Goal: Information Seeking & Learning: Learn about a topic

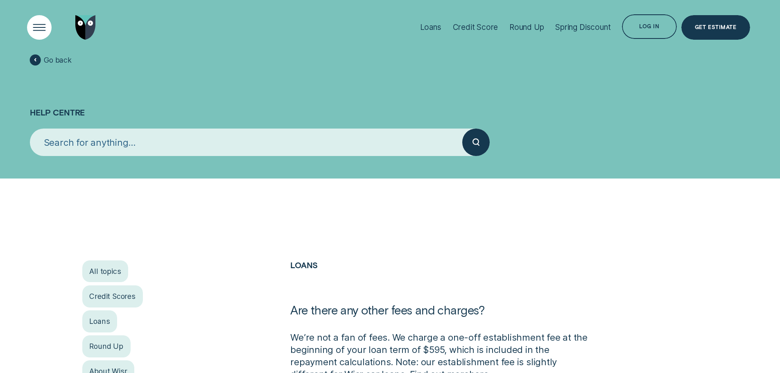
click at [38, 26] on div "Open Menu" at bounding box center [39, 27] width 35 height 35
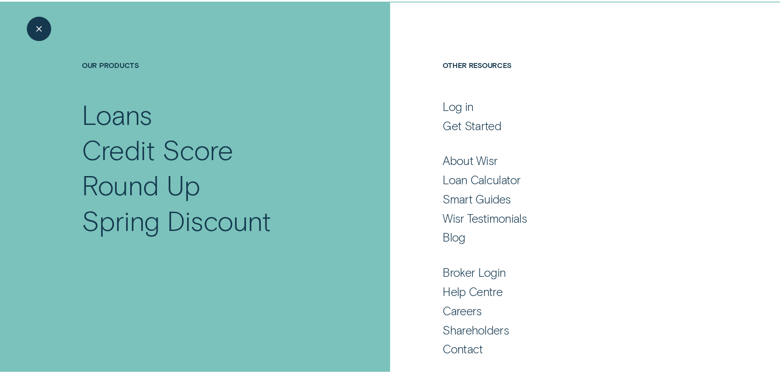
scroll to position [54, 0]
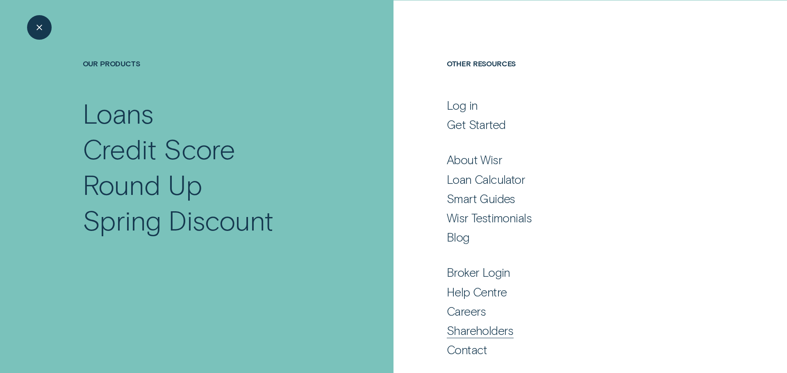
click at [470, 333] on div "Shareholders" at bounding box center [480, 330] width 67 height 15
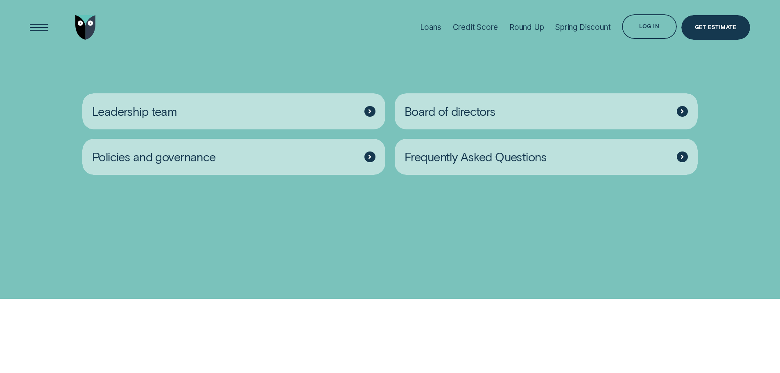
scroll to position [1352, 0]
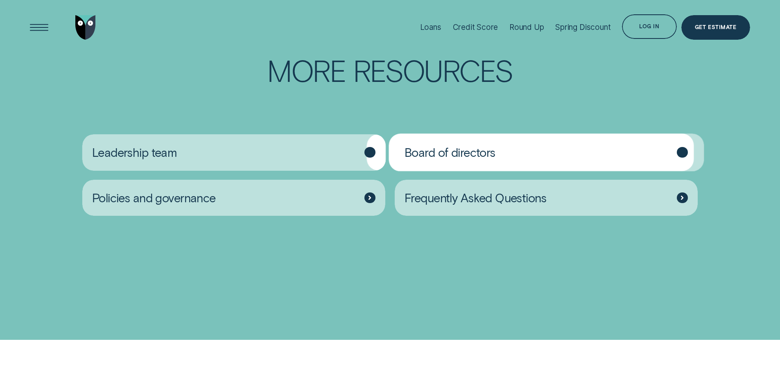
click at [452, 160] on span "Board of directors" at bounding box center [450, 152] width 91 height 15
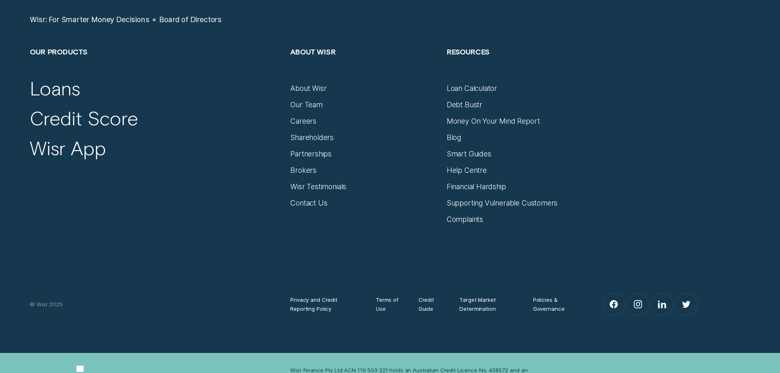
scroll to position [942, 0]
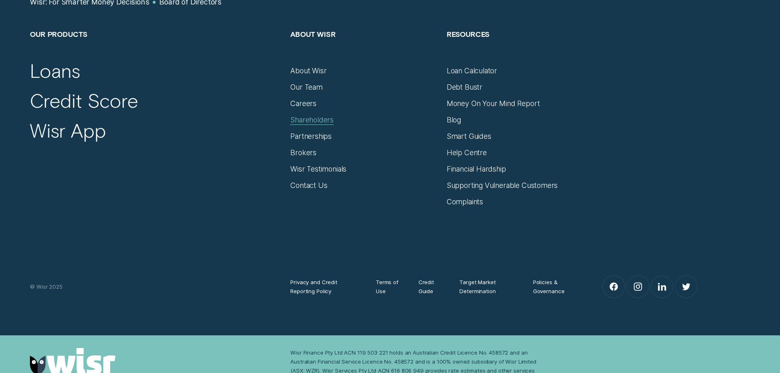
click at [320, 116] on div "Shareholders" at bounding box center [311, 120] width 43 height 9
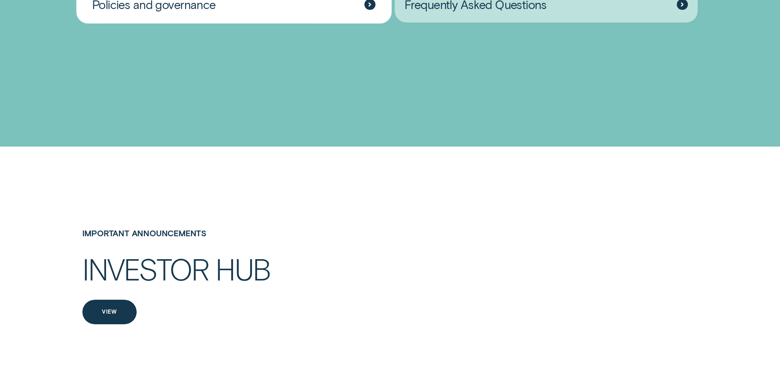
scroll to position [1557, 0]
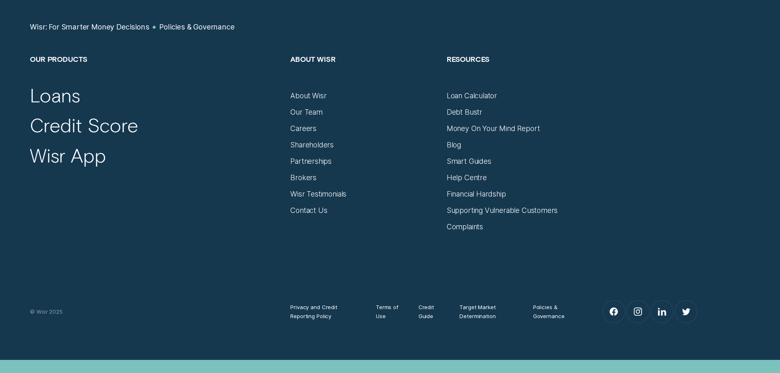
scroll to position [696, 0]
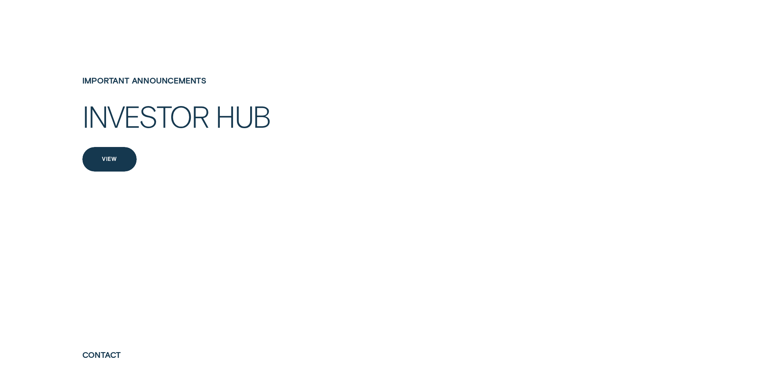
scroll to position [1721, 0]
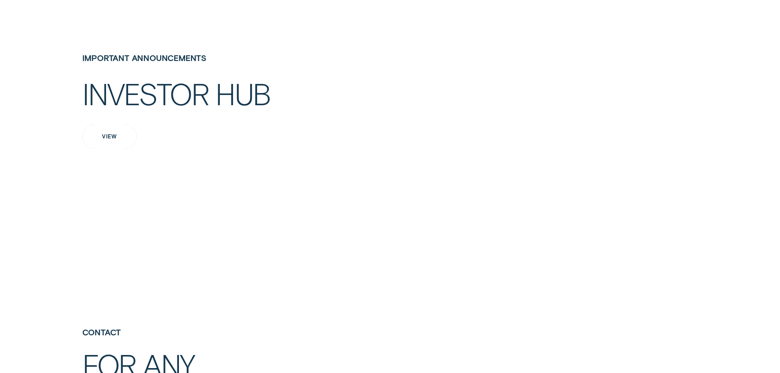
click at [111, 139] on div "View" at bounding box center [109, 136] width 15 height 5
